Goal: Transaction & Acquisition: Purchase product/service

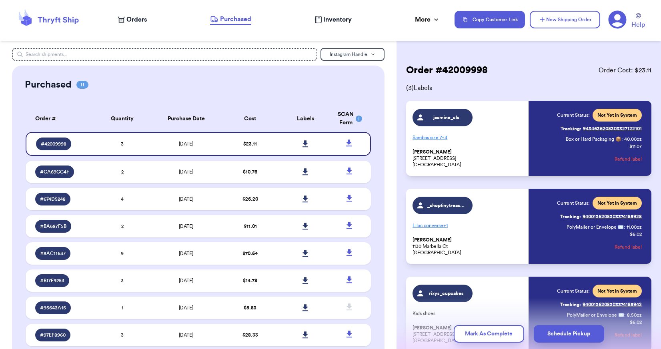
click at [227, 13] on nav "Orders Purchased Inventory More Stats Completed Orders Payments Payouts Copy Cu…" at bounding box center [385, 19] width 551 height 26
click at [137, 18] on span "Orders" at bounding box center [137, 20] width 20 height 10
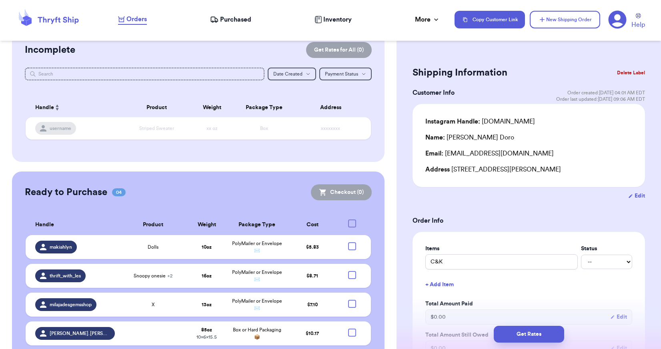
scroll to position [101, 0]
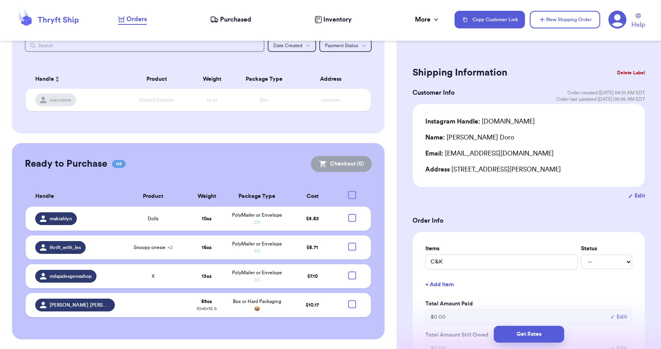
click at [348, 195] on div at bounding box center [352, 195] width 8 height 8
click at [352, 191] on input "checkbox" at bounding box center [352, 191] width 0 height 0
checkbox input "true"
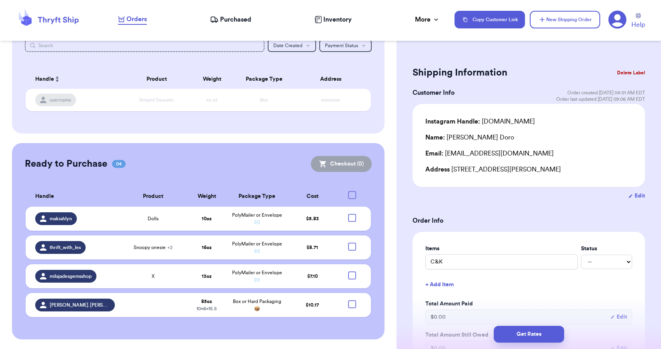
checkbox input "true"
click at [351, 164] on button "Checkout ( 4 )" at bounding box center [341, 164] width 60 height 16
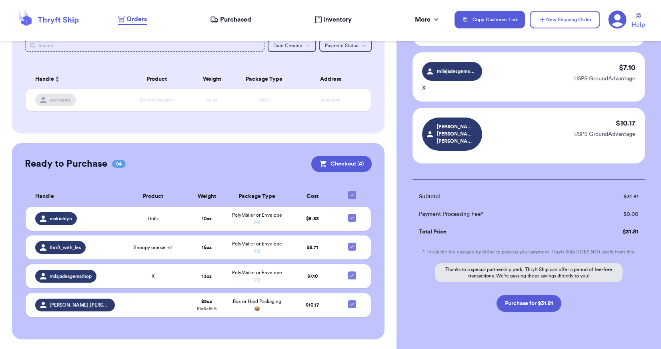
scroll to position [163, 0]
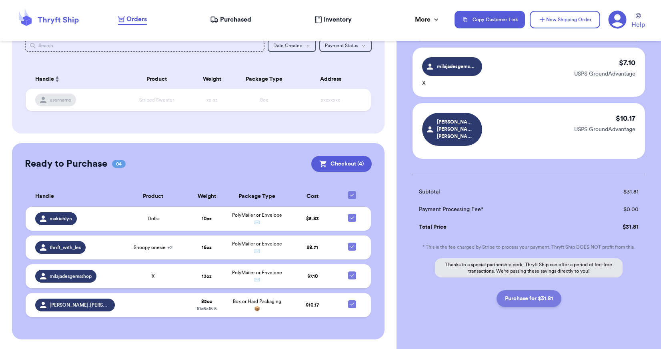
click at [536, 291] on button "Purchase for $31.81" at bounding box center [529, 299] width 65 height 17
checkbox input "false"
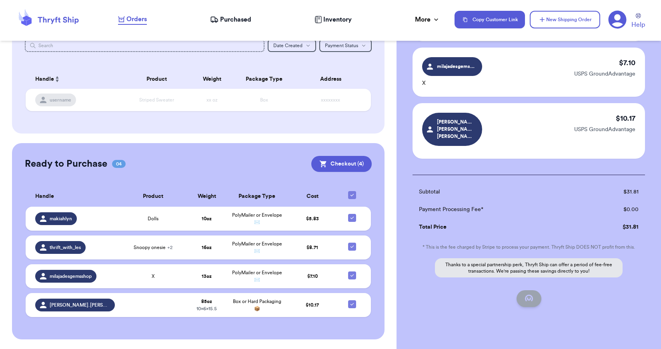
checkbox input "false"
checkbox input "true"
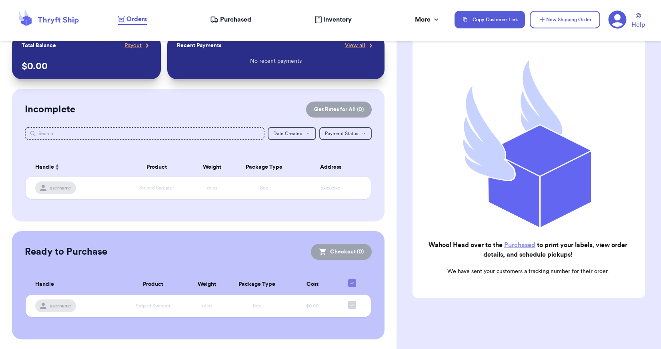
click at [241, 17] on span "Purchased" at bounding box center [235, 20] width 31 height 10
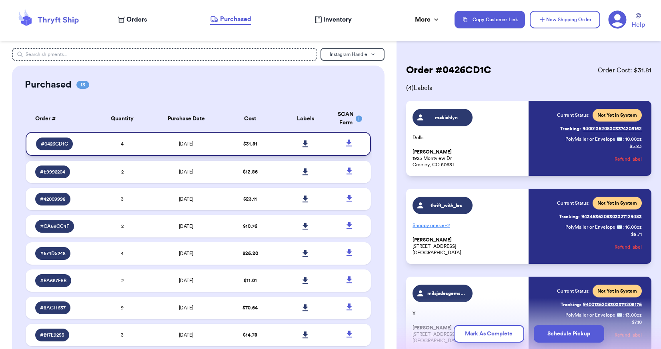
click at [303, 142] on icon at bounding box center [306, 144] width 6 height 7
click at [137, 19] on span "Orders" at bounding box center [137, 20] width 20 height 10
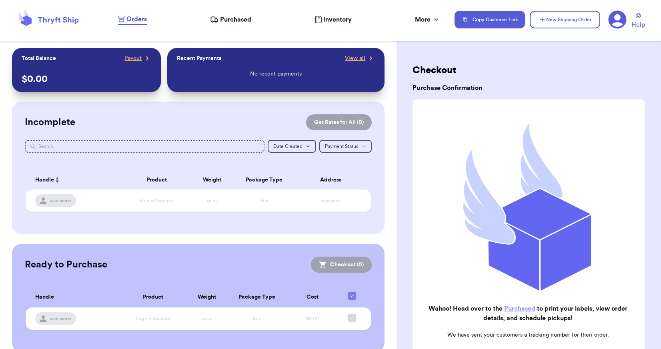
click at [229, 18] on span "Purchased" at bounding box center [235, 20] width 31 height 10
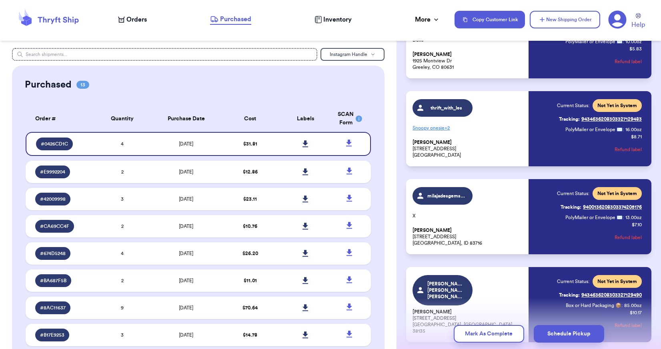
scroll to position [155, 0]
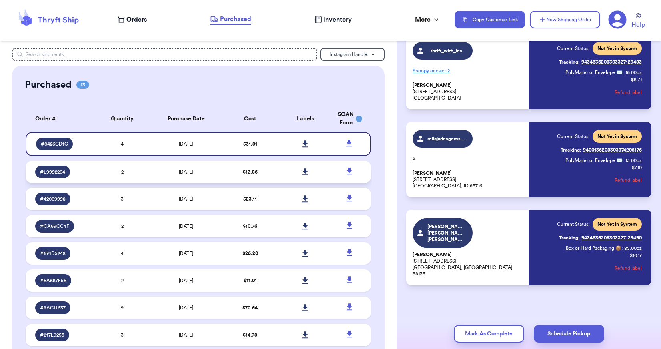
click at [142, 173] on td "2" at bounding box center [121, 172] width 55 height 22
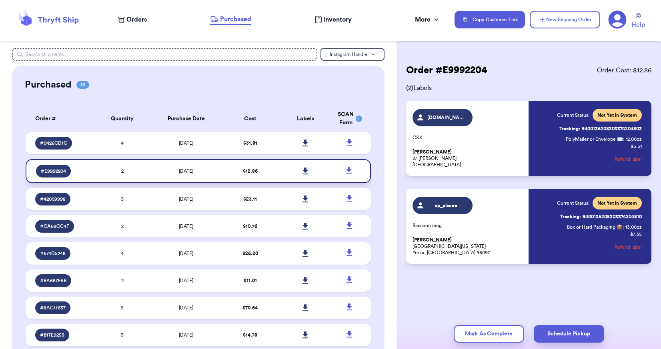
scroll to position [0, 0]
click at [303, 169] on icon at bounding box center [306, 171] width 6 height 7
